Goal: Answer question/provide support: Share knowledge or assist other users

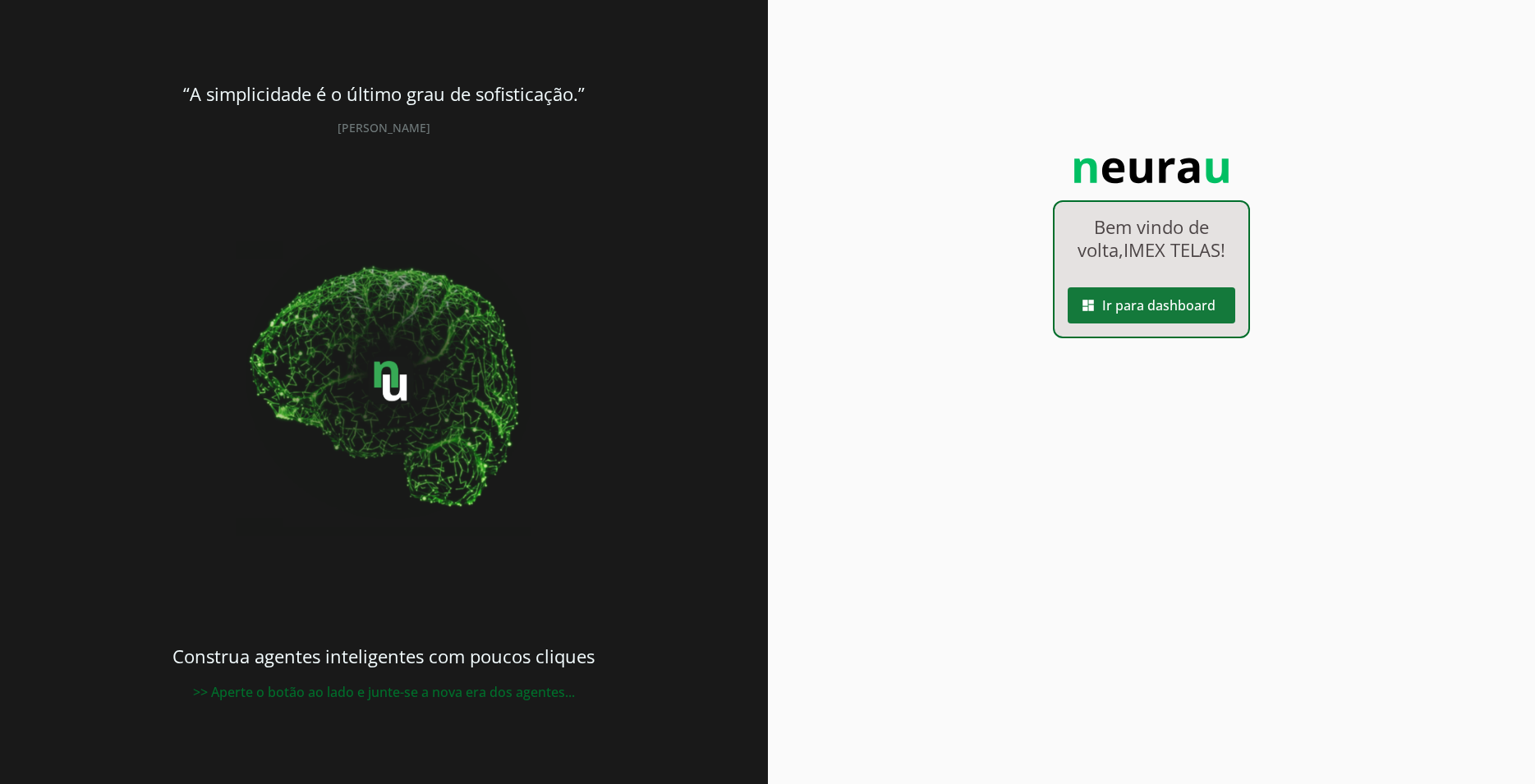
click at [1189, 310] on span at bounding box center [1151, 305] width 168 height 39
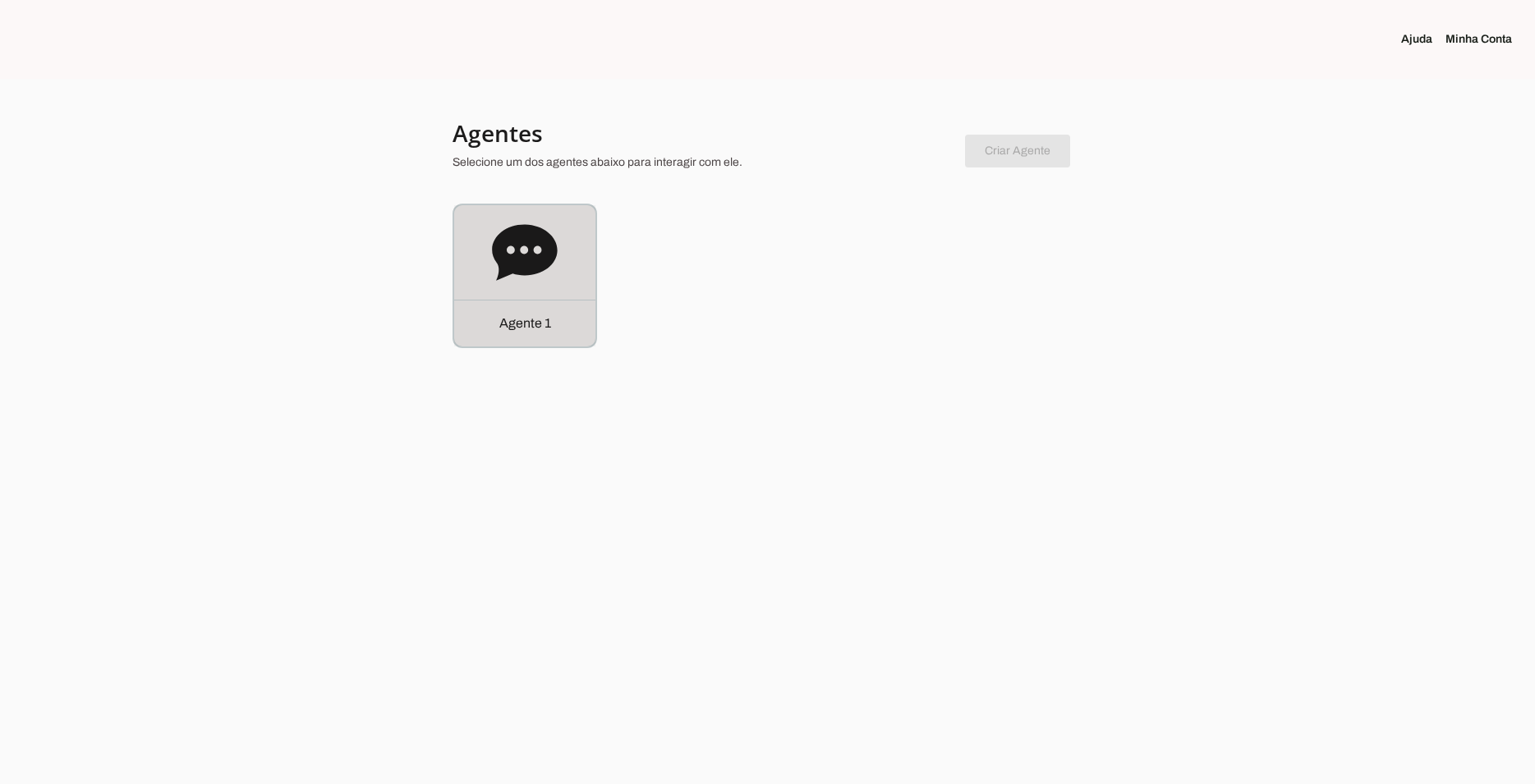
click at [524, 251] on icon at bounding box center [524, 253] width 65 height 65
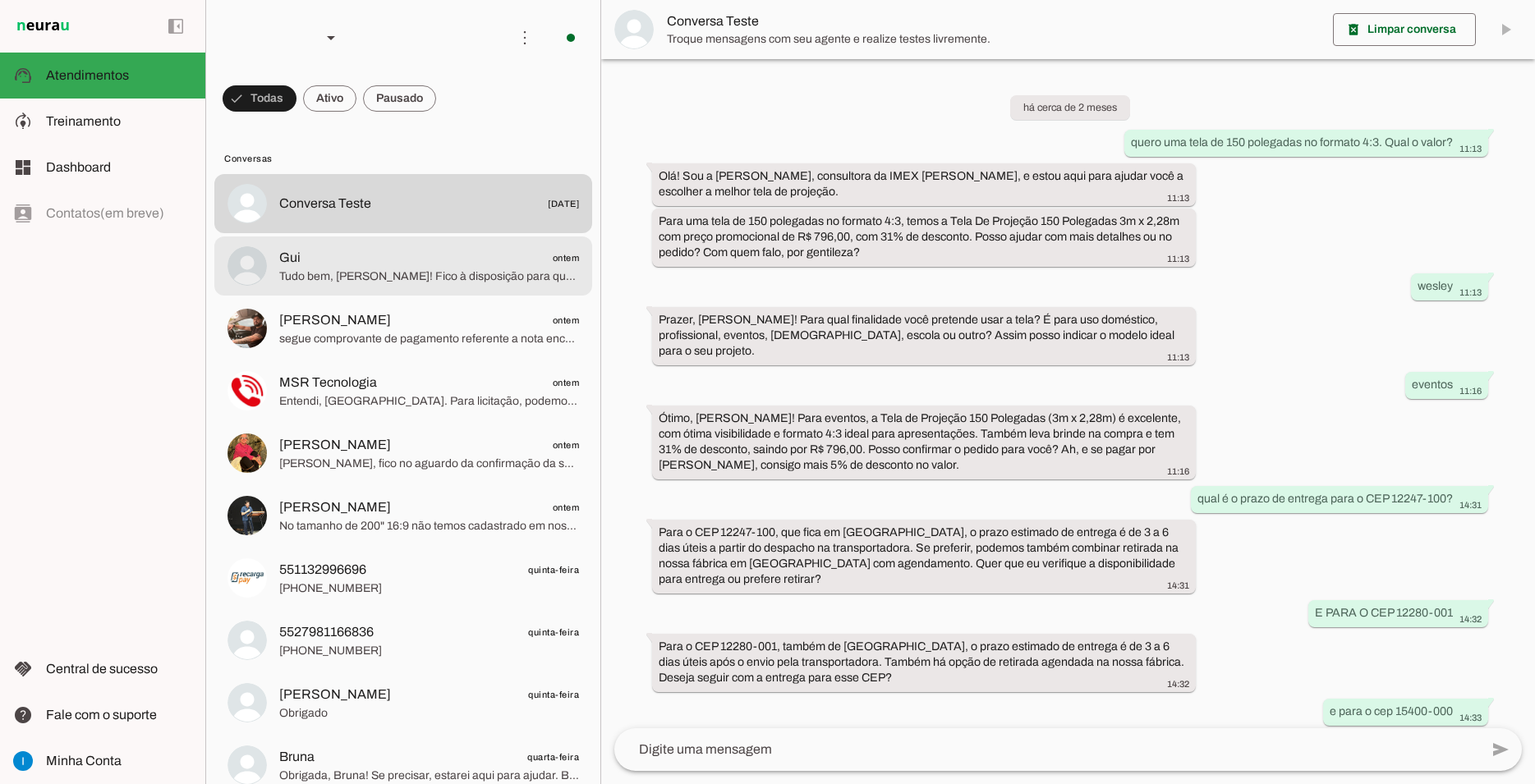
scroll to position [749, 0]
